Goal: Information Seeking & Learning: Check status

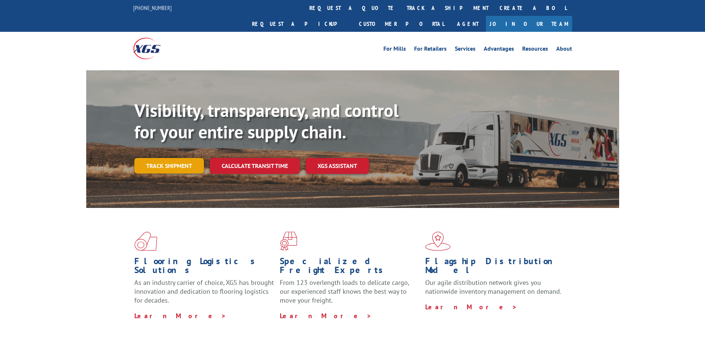
click at [171, 158] on link "Track shipment" at bounding box center [169, 166] width 70 height 16
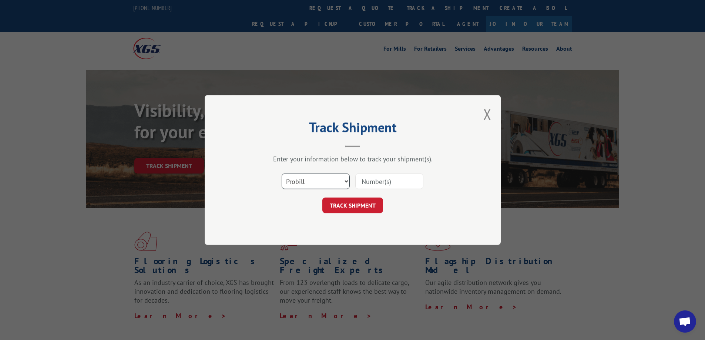
click at [346, 184] on select "Select category... Probill BOL PO" at bounding box center [316, 182] width 68 height 16
select select "bol"
click at [282, 174] on select "Select category... Probill BOL PO" at bounding box center [316, 182] width 68 height 16
click at [391, 179] on input at bounding box center [389, 182] width 68 height 16
type input "5179995"
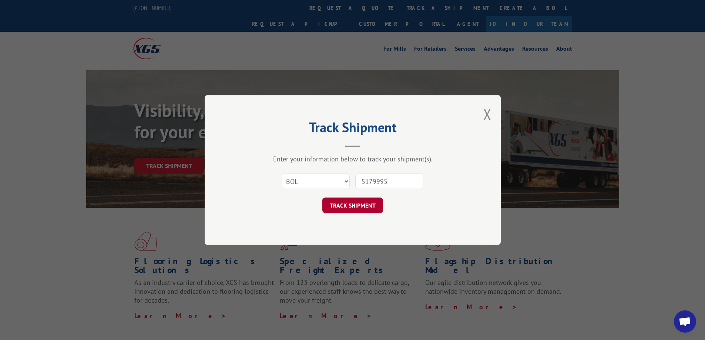
click at [350, 209] on button "TRACK SHIPMENT" at bounding box center [352, 206] width 61 height 16
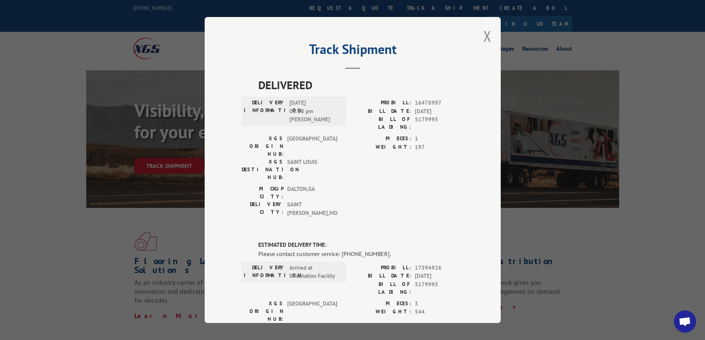
click at [478, 37] on div "Track Shipment DELIVERED DELIVERY INFORMATION: [DATE] 01:10 pm [PERSON_NAME] PR…" at bounding box center [353, 170] width 296 height 306
click at [487, 35] on button "Close modal" at bounding box center [487, 36] width 8 height 20
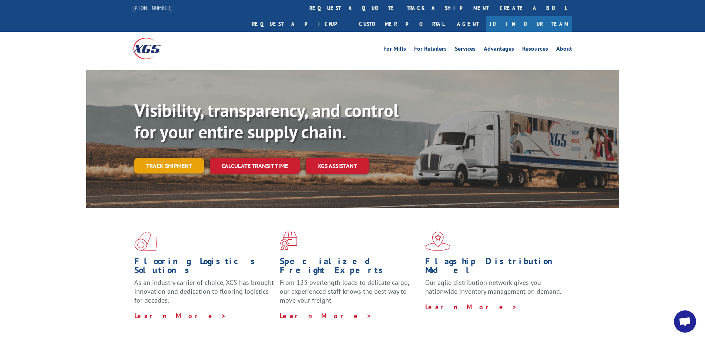
click at [174, 158] on link "Track shipment" at bounding box center [169, 166] width 70 height 16
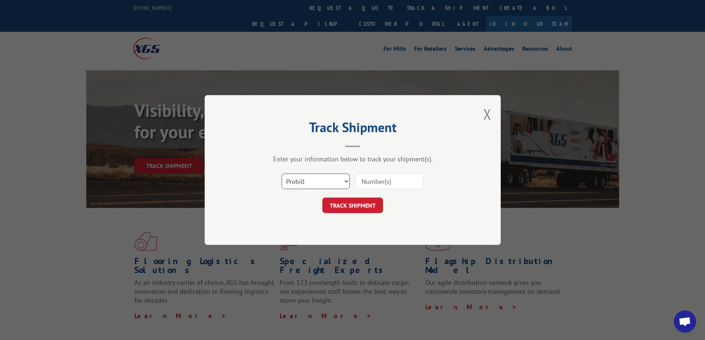
click at [344, 181] on select "Select category... Probill BOL PO" at bounding box center [316, 182] width 68 height 16
select select "bol"
click at [282, 174] on select "Select category... Probill BOL PO" at bounding box center [316, 182] width 68 height 16
click at [395, 184] on input at bounding box center [389, 182] width 68 height 16
type input "5179995"
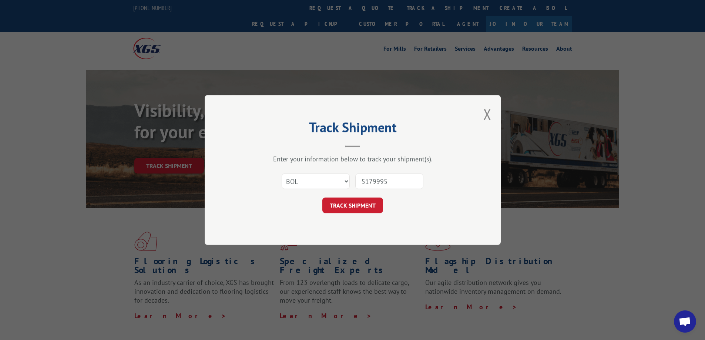
click at [349, 199] on button "TRACK SHIPMENT" at bounding box center [352, 206] width 61 height 16
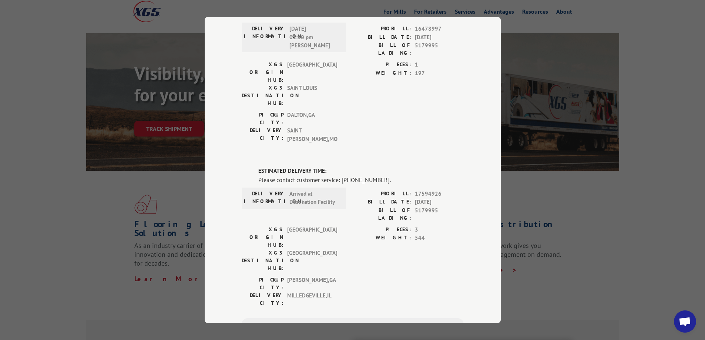
scroll to position [111, 0]
